Goal: Find contact information: Find contact information

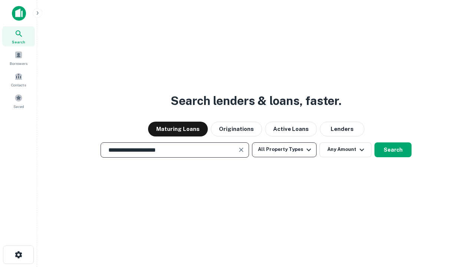
type input "**********"
click at [284, 150] on button "All Property Types" at bounding box center [284, 150] width 65 height 15
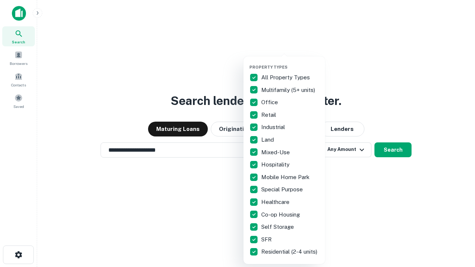
click at [290, 62] on button "button" at bounding box center [290, 62] width 82 height 0
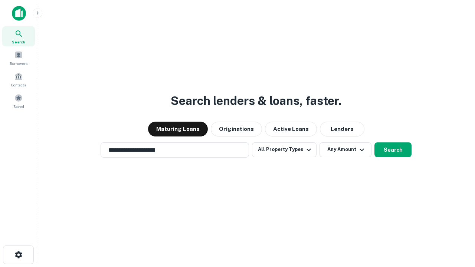
scroll to position [4, 89]
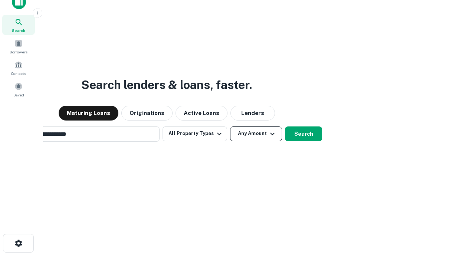
click at [230, 127] on button "Any Amount" at bounding box center [256, 134] width 52 height 15
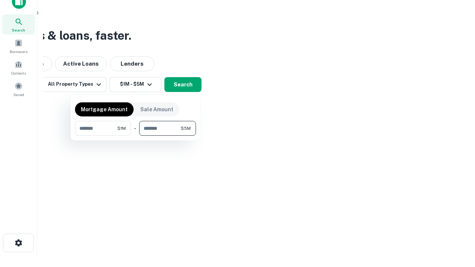
type input "*******"
click at [136, 136] on button "button" at bounding box center [135, 136] width 121 height 0
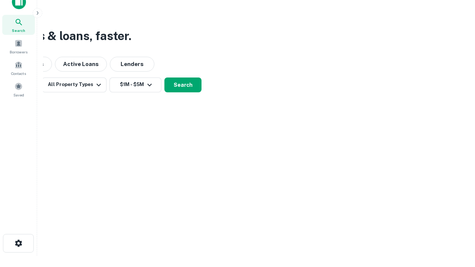
scroll to position [4, 137]
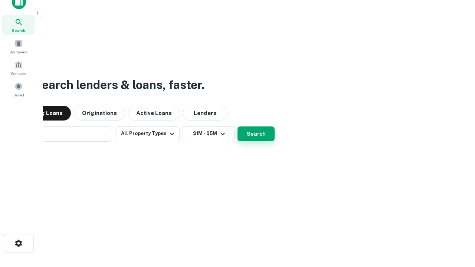
click at [238, 127] on button "Search" at bounding box center [256, 134] width 37 height 15
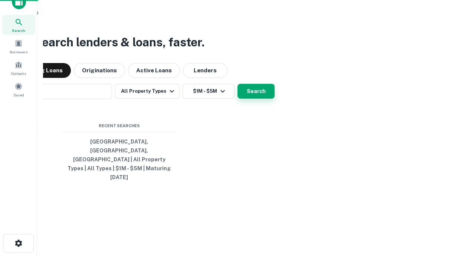
scroll to position [20, 210]
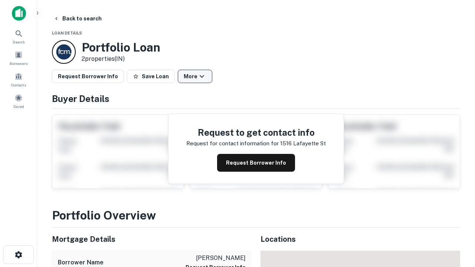
click at [195, 76] on button "More" at bounding box center [195, 76] width 35 height 13
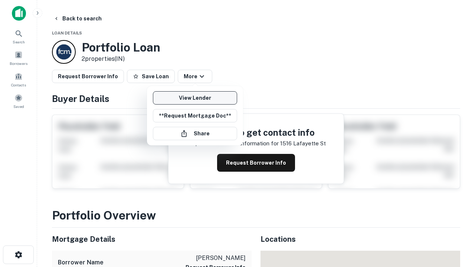
click at [195, 98] on link "View Lender" at bounding box center [195, 97] width 84 height 13
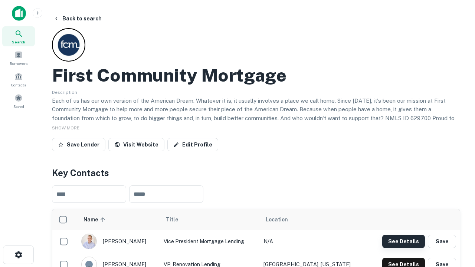
click at [404, 241] on button "See Details" at bounding box center [403, 241] width 43 height 13
click at [18, 255] on icon "button" at bounding box center [18, 255] width 9 height 9
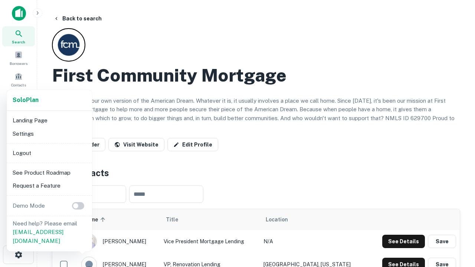
click at [49, 153] on li "Logout" at bounding box center [49, 153] width 79 height 13
